Goal: Task Accomplishment & Management: Manage account settings

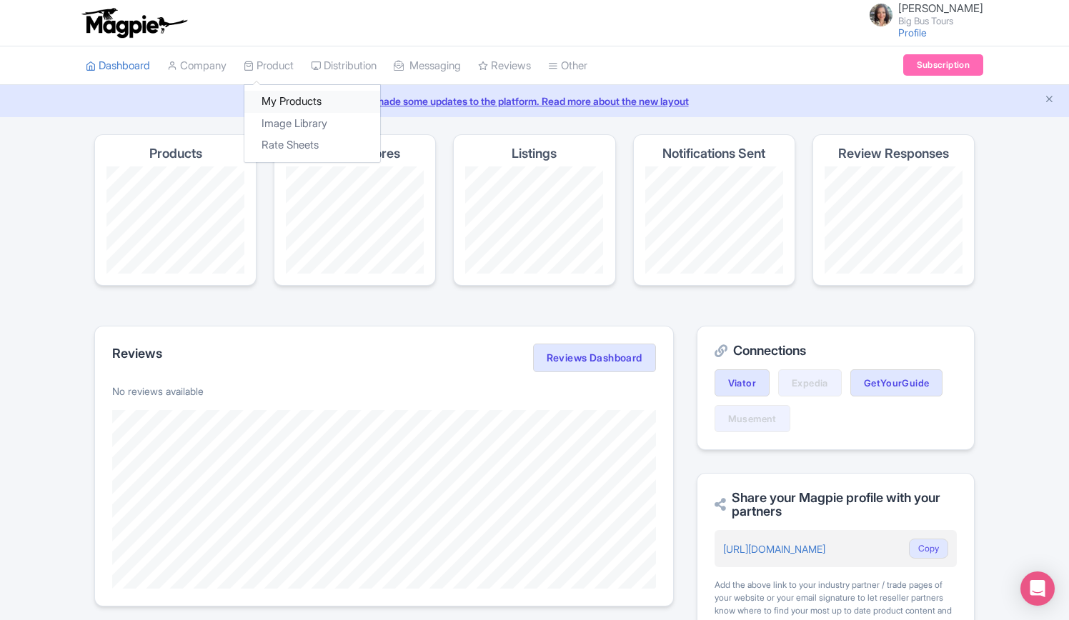
click at [284, 99] on link "My Products" at bounding box center [312, 102] width 136 height 22
click at [297, 102] on link "My Products" at bounding box center [312, 102] width 136 height 22
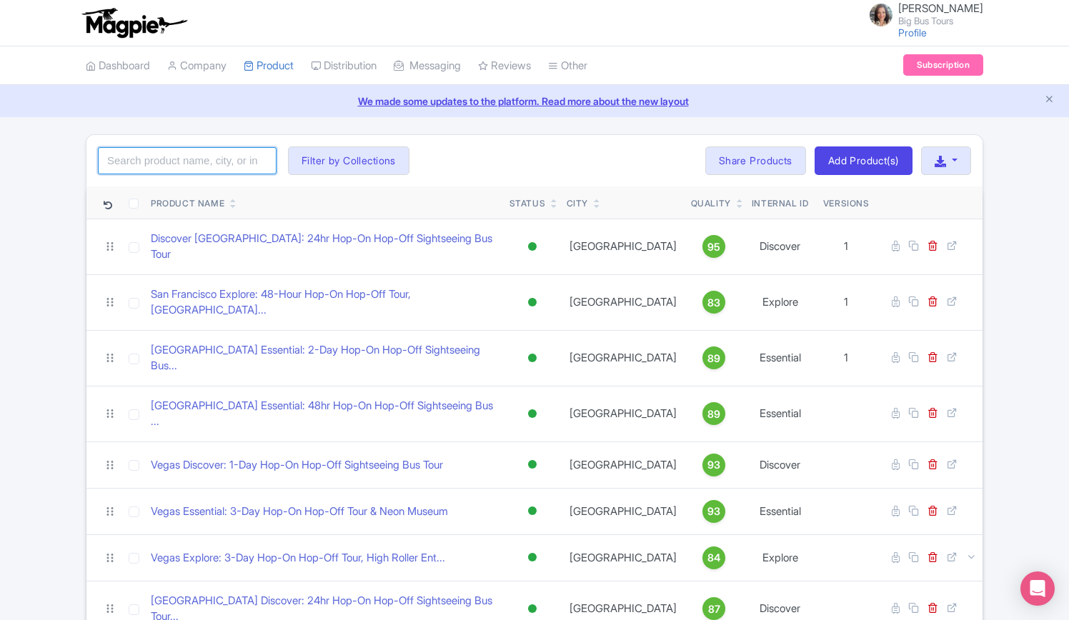
click at [209, 152] on input "search" at bounding box center [187, 160] width 179 height 27
type input "san francisco"
click button "Search" at bounding box center [0, 0] width 0 height 0
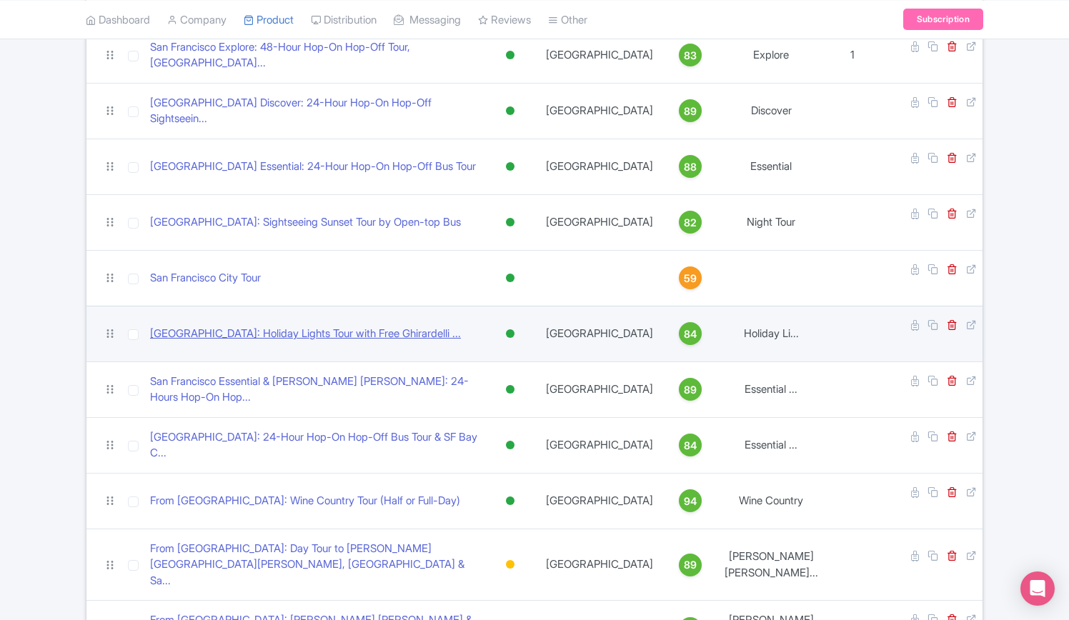
scroll to position [214, 0]
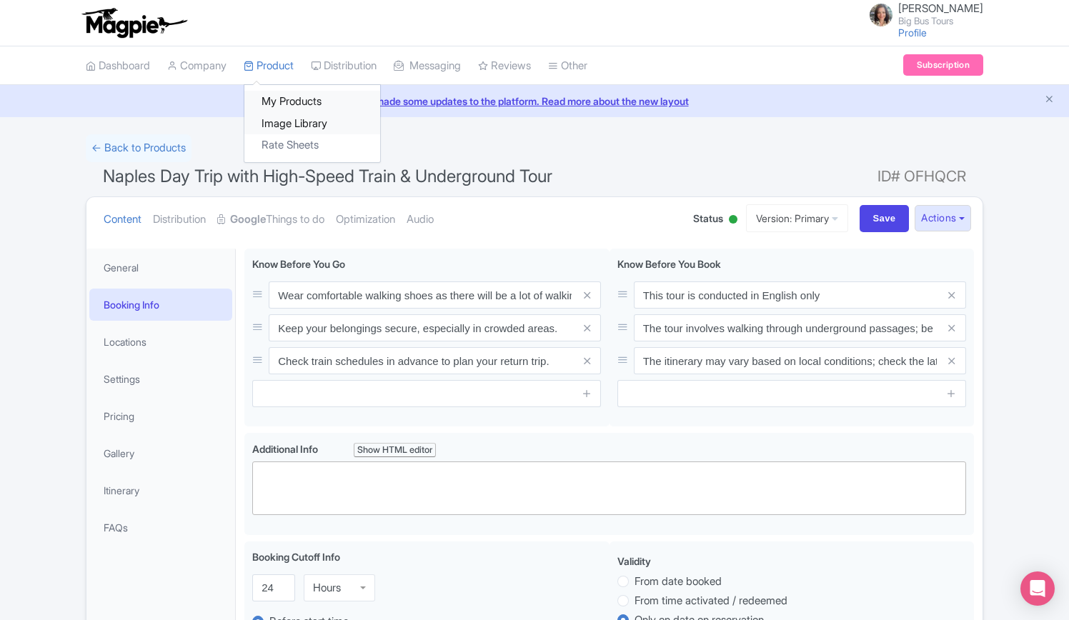
drag, startPoint x: 280, startPoint y: 107, endPoint x: 302, endPoint y: 132, distance: 32.9
click at [280, 107] on link "My Products" at bounding box center [312, 102] width 136 height 22
